Goal: Transaction & Acquisition: Obtain resource

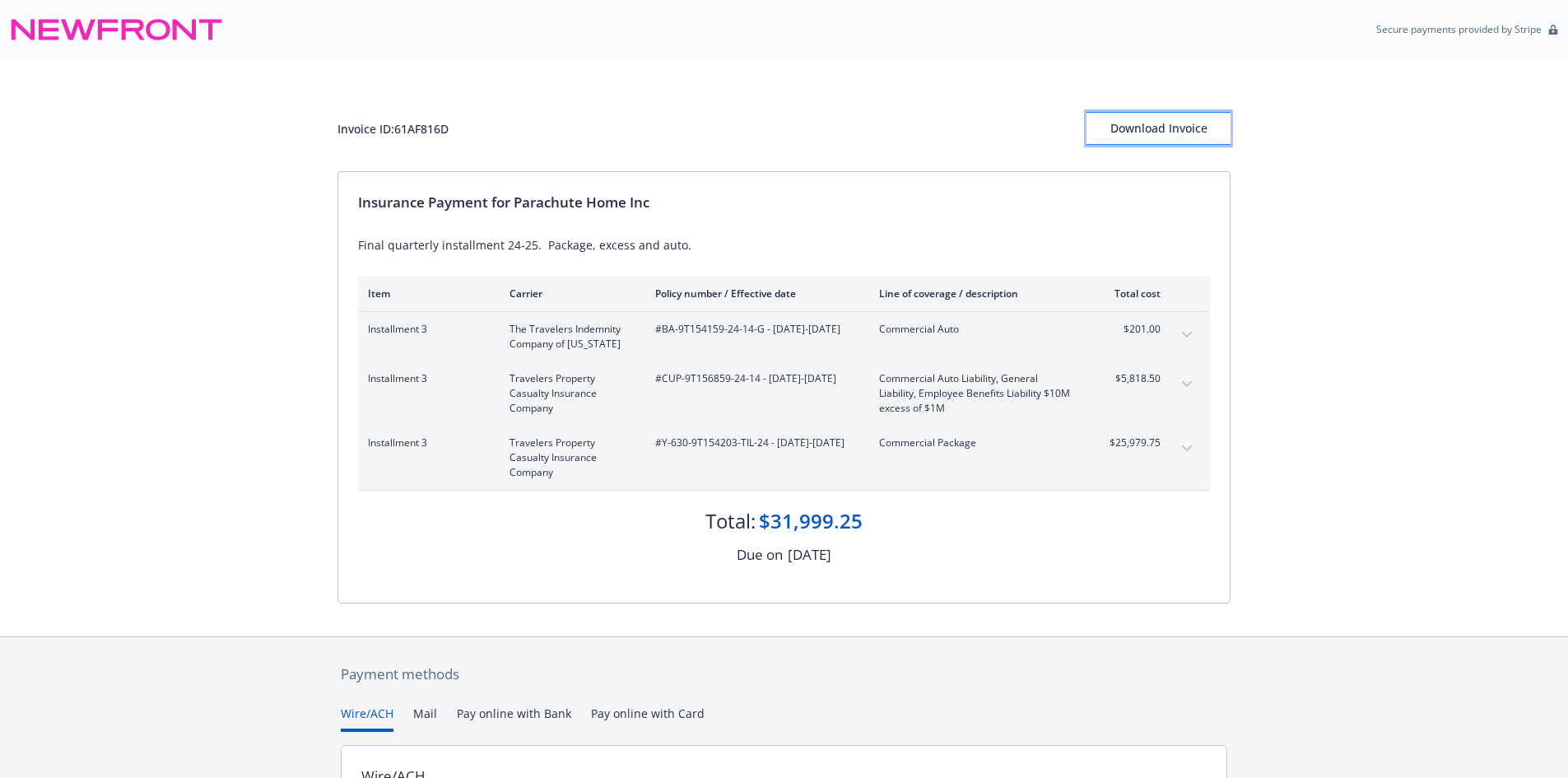
click at [1130, 132] on div "Download Invoice" at bounding box center [1158, 127] width 145 height 31
